Goal: Task Accomplishment & Management: Use online tool/utility

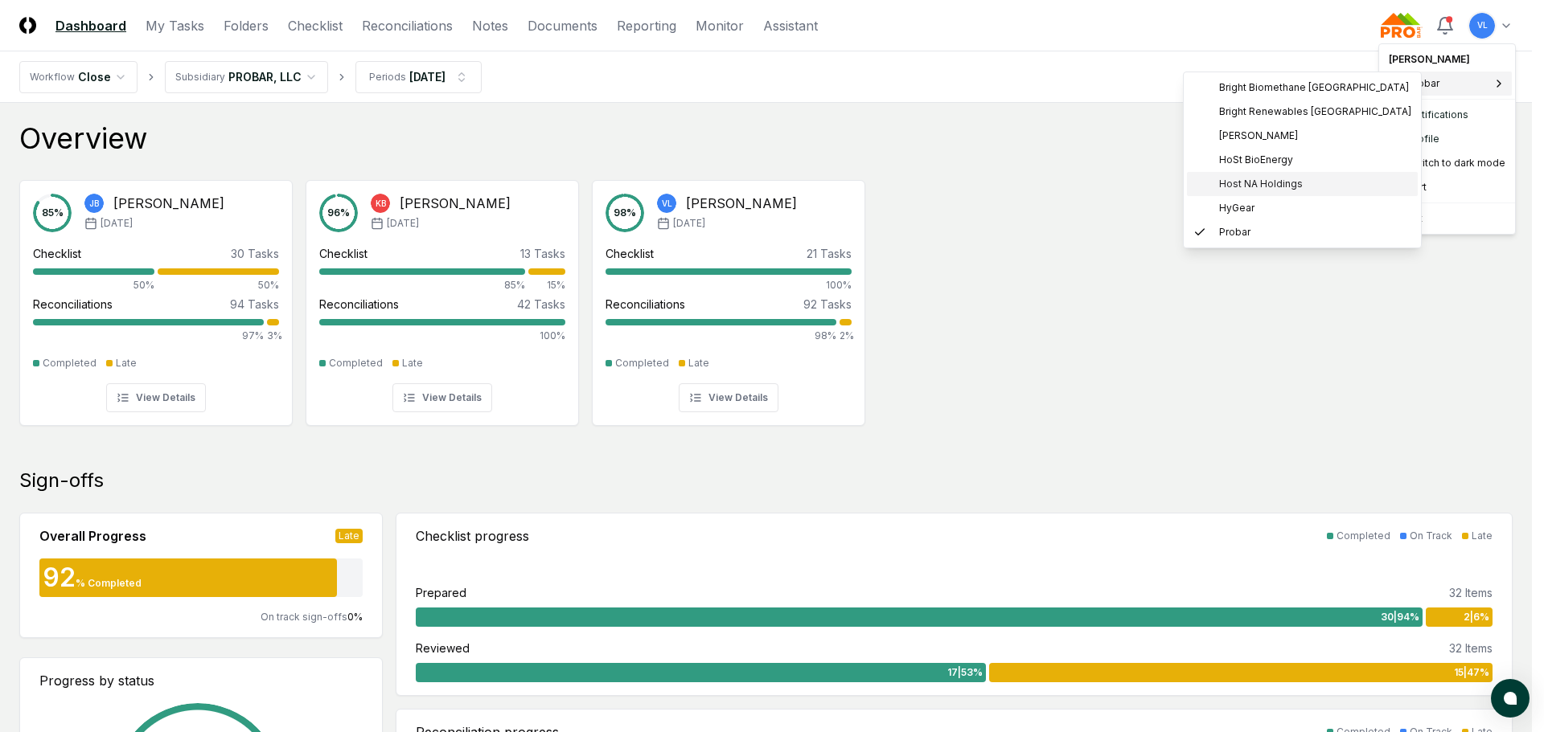
click at [1280, 186] on span "Host NA Holdings" at bounding box center [1261, 184] width 84 height 14
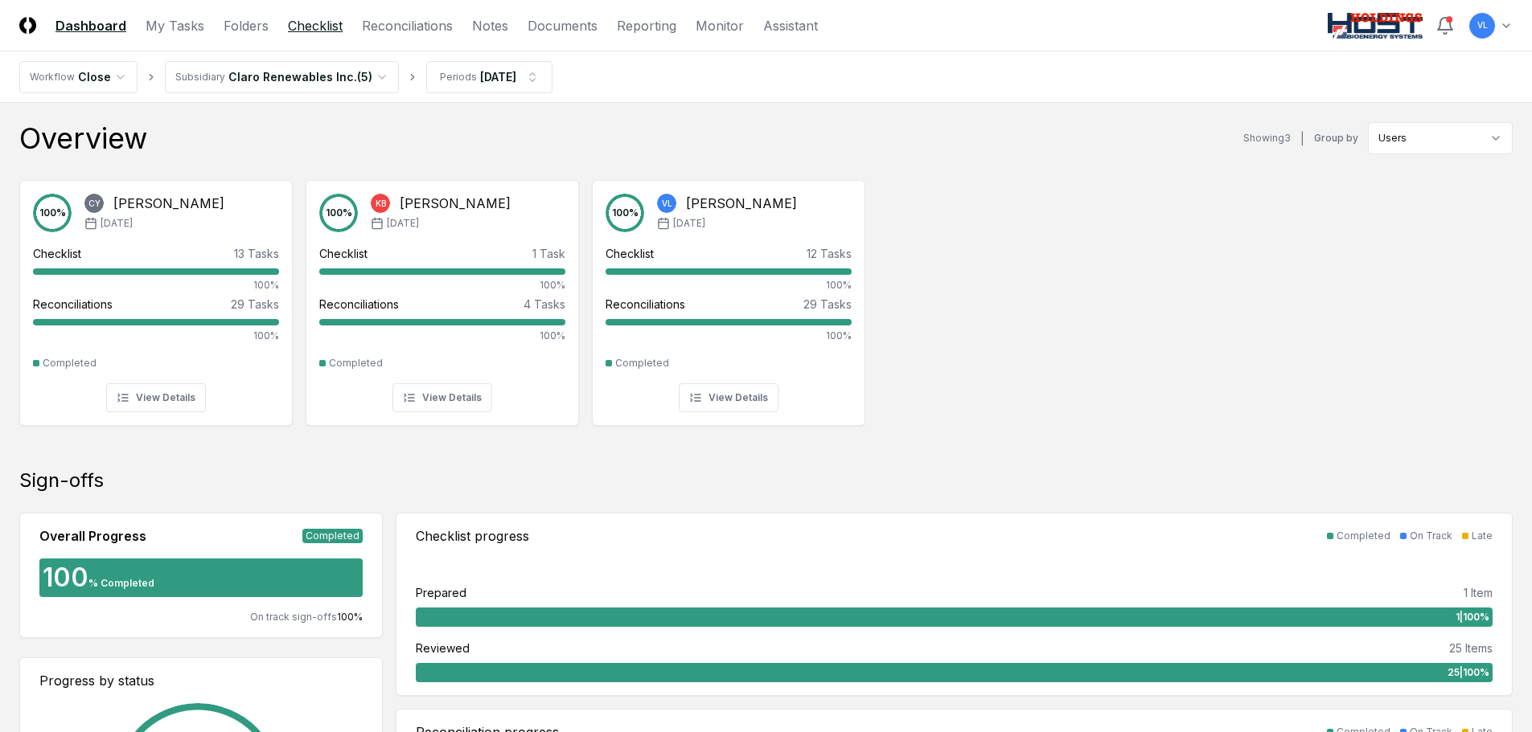
click at [310, 33] on link "Checklist" at bounding box center [315, 25] width 55 height 19
